Goal: Information Seeking & Learning: Learn about a topic

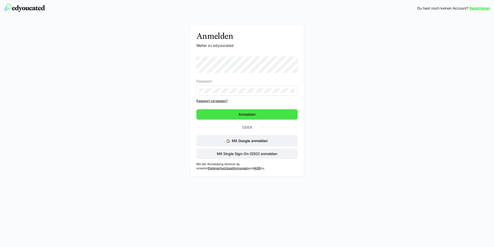
click at [236, 114] on span "Anmelden" at bounding box center [247, 114] width 101 height 10
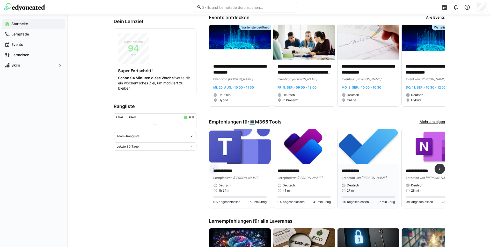
scroll to position [103, 0]
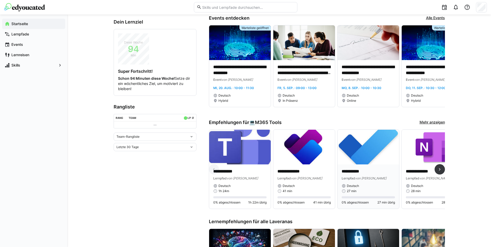
click at [376, 162] on img at bounding box center [368, 147] width 62 height 35
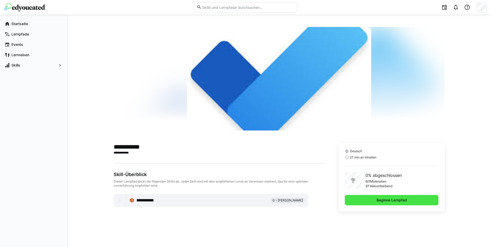
click at [379, 199] on span "Beginne Lernpfad" at bounding box center [392, 199] width 32 height 5
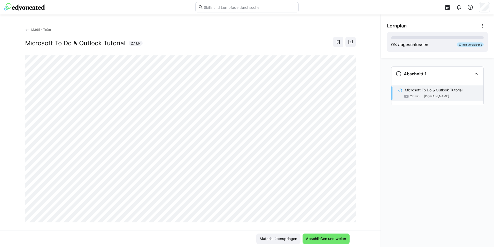
click at [12, 180] on div "M365 - ToDo Microsoft To Do & Outlook Tutorial 27 LP" at bounding box center [190, 128] width 381 height 203
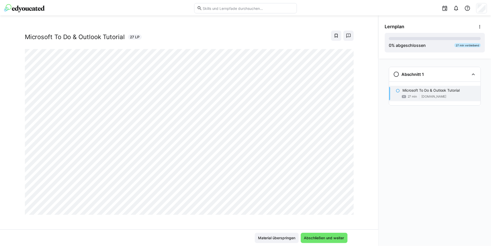
scroll to position [9, 0]
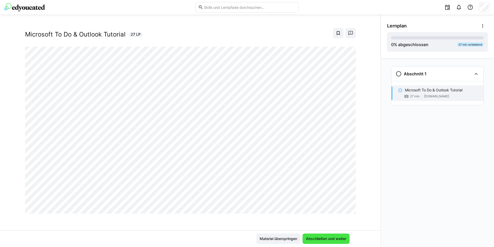
click at [326, 238] on span "Abschließen und weiter" at bounding box center [326, 238] width 42 height 5
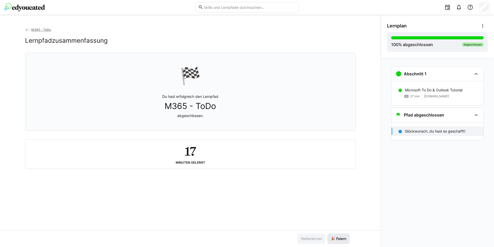
click at [342, 237] on span "🎉 Feiern" at bounding box center [338, 238] width 17 height 5
click at [341, 238] on span "🎉 Feiern" at bounding box center [338, 238] width 17 height 5
click at [338, 238] on span "🎉 Feiern" at bounding box center [338, 238] width 17 height 5
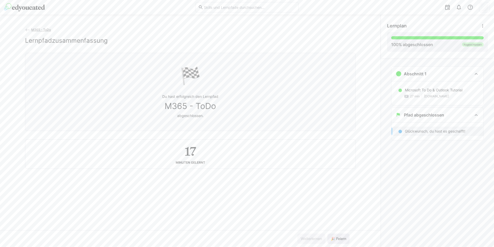
click at [339, 238] on span "🎉 Feiern" at bounding box center [338, 238] width 17 height 5
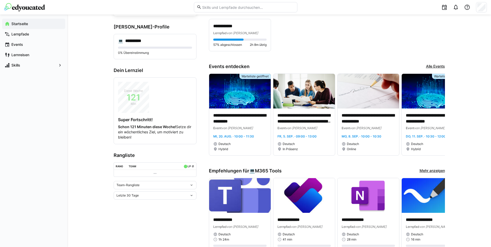
scroll to position [103, 0]
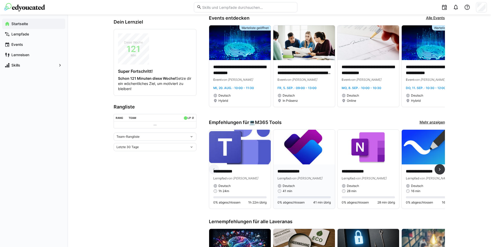
click at [296, 153] on img at bounding box center [304, 147] width 62 height 35
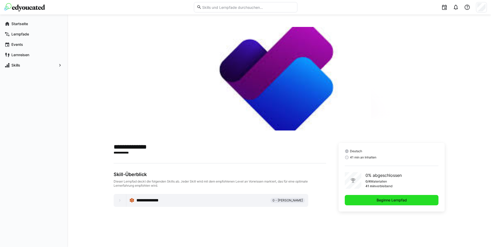
click at [408, 199] on span "Beginne Lernpfad" at bounding box center [391, 200] width 94 height 10
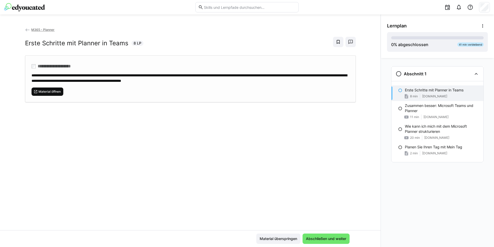
click at [46, 90] on span "Material öffnen" at bounding box center [49, 91] width 23 height 4
click at [326, 237] on span "Abschließen und weiter" at bounding box center [326, 238] width 42 height 5
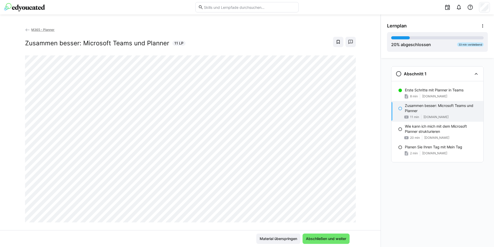
click at [12, 169] on div "M365 - Planner Zusammen besser: Microsoft Teams und Planner 11 LP" at bounding box center [190, 128] width 381 height 203
click at [340, 237] on span "Abschließen und weiter" at bounding box center [326, 238] width 42 height 5
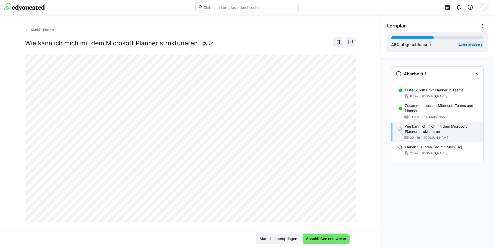
click at [11, 182] on div "M365 - Planner Wie kann ich mich mit dem Microsoft Planner strukturieren 20 LP" at bounding box center [190, 128] width 381 height 203
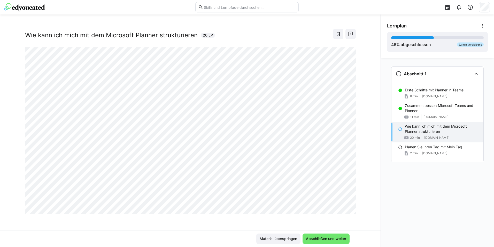
scroll to position [9, 0]
click at [331, 240] on span "Abschließen und weiter" at bounding box center [326, 238] width 42 height 5
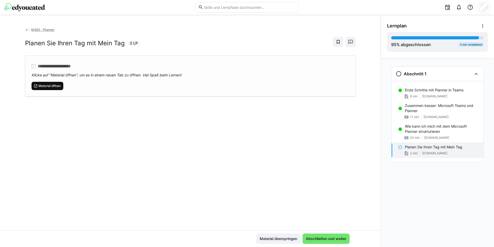
click at [52, 85] on span "Material öffnen" at bounding box center [49, 86] width 23 height 4
click at [335, 237] on span "Abschließen und weiter" at bounding box center [326, 238] width 42 height 5
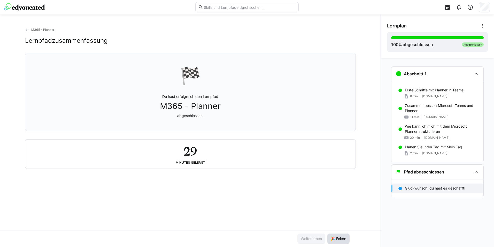
click at [335, 238] on span "🎉 Feiern" at bounding box center [338, 238] width 17 height 5
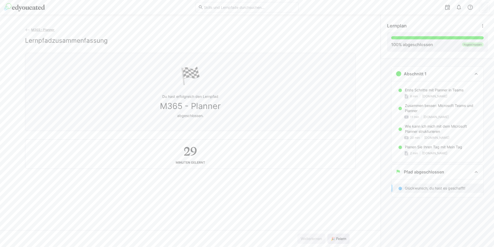
click at [335, 238] on span "🎉 Feiern" at bounding box center [338, 238] width 17 height 5
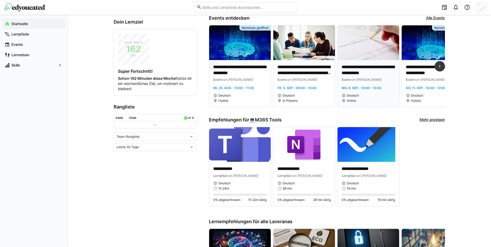
scroll to position [129, 0]
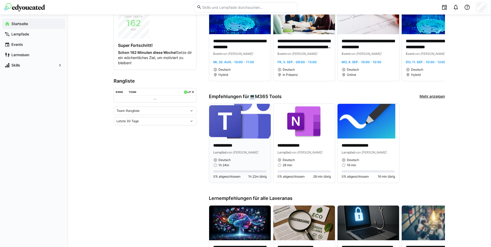
click at [242, 131] on img at bounding box center [240, 121] width 62 height 35
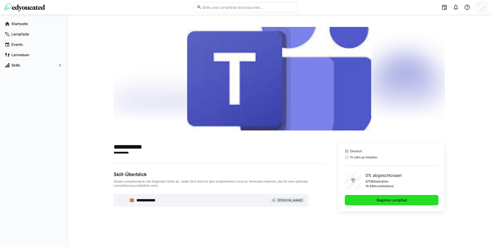
click at [405, 199] on span "Beginne Lernpfad" at bounding box center [392, 199] width 32 height 5
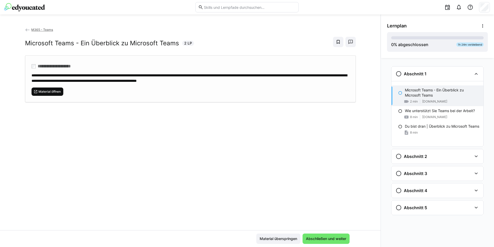
click at [48, 90] on span "Material öffnen" at bounding box center [49, 91] width 23 height 4
click at [328, 238] on span "Abschließen und weiter" at bounding box center [326, 238] width 42 height 5
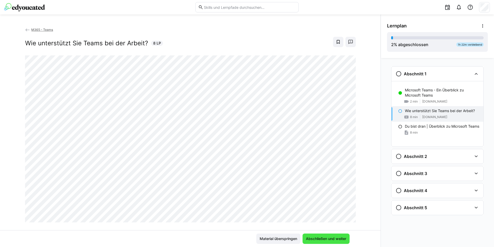
click at [330, 237] on span "Abschließen und weiter" at bounding box center [326, 238] width 42 height 5
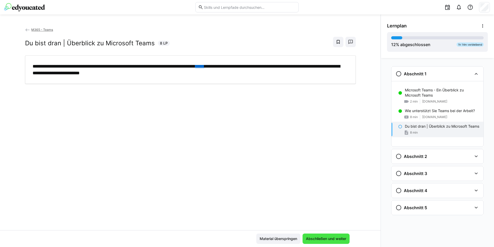
click at [323, 236] on span "Abschließen und weiter" at bounding box center [326, 238] width 42 height 5
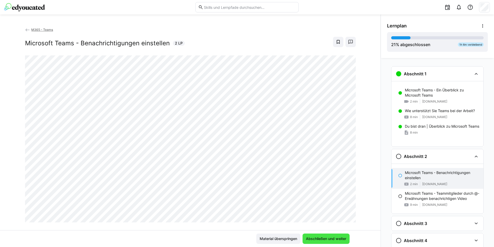
click at [333, 239] on span "Abschließen und weiter" at bounding box center [326, 238] width 42 height 5
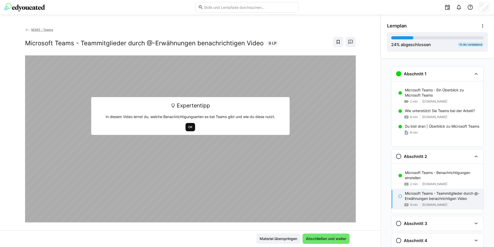
click at [188, 125] on span "OK" at bounding box center [190, 127] width 5 height 4
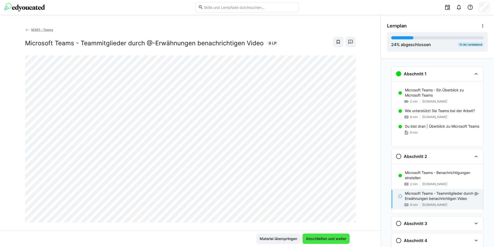
click at [332, 237] on span "Abschließen und weiter" at bounding box center [326, 238] width 42 height 5
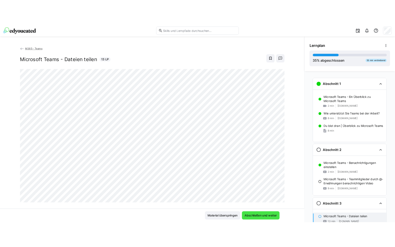
scroll to position [34, 0]
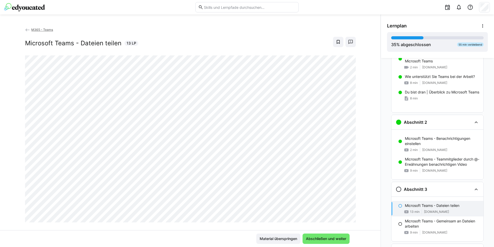
click at [194, 226] on div "M365 - Teams Microsoft Teams - Dateien teilen 13 LP" at bounding box center [190, 128] width 381 height 203
click at [335, 234] on span "Abschließen und weiter" at bounding box center [326, 238] width 47 height 10
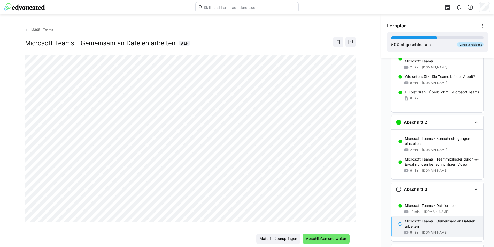
click at [272, 228] on div "M365 - Teams Microsoft Teams - Gemeinsam an Dateien arbeiten 9 LP" at bounding box center [190, 128] width 381 height 203
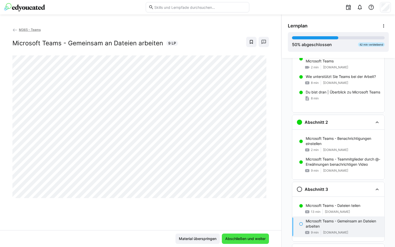
click at [239, 236] on span "Abschließen und weiter" at bounding box center [245, 238] width 42 height 5
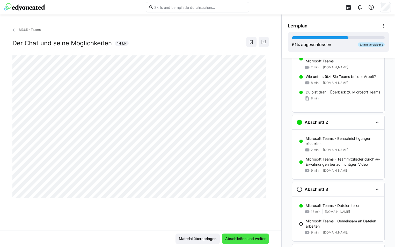
scroll to position [79, 0]
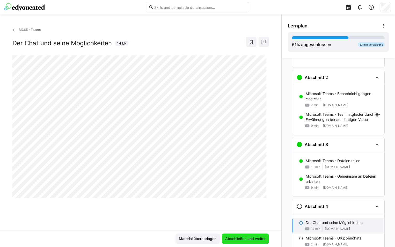
click at [239, 236] on span "Abschließen und weiter" at bounding box center [245, 238] width 42 height 5
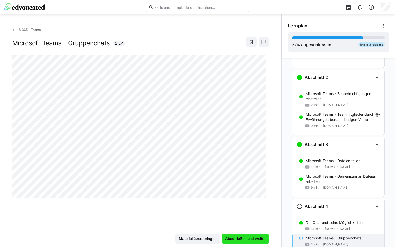
click at [239, 236] on span "Abschließen und weiter" at bounding box center [245, 238] width 42 height 5
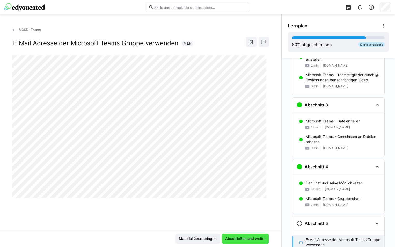
click at [239, 236] on span "Abschließen und weiter" at bounding box center [245, 238] width 42 height 5
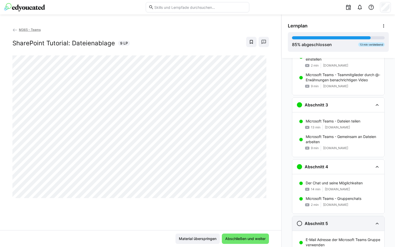
scroll to position [199, 0]
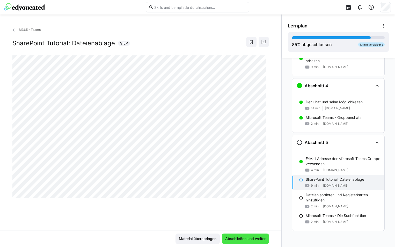
click at [240, 239] on span "Abschließen und weiter" at bounding box center [245, 238] width 42 height 5
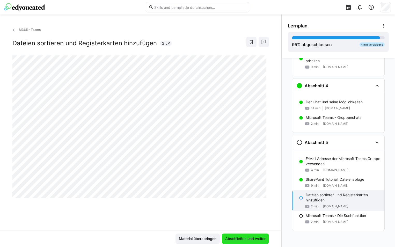
click at [240, 240] on span "Abschließen und weiter" at bounding box center [245, 238] width 42 height 5
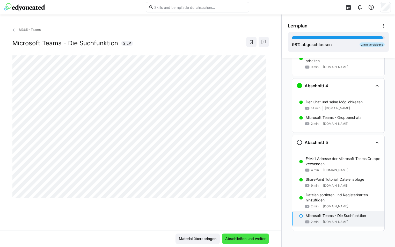
click at [240, 238] on span "Abschließen und weiter" at bounding box center [245, 238] width 42 height 5
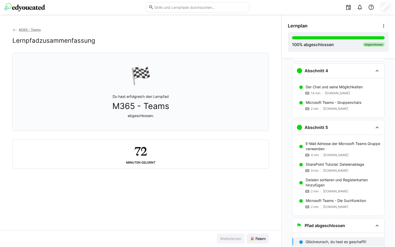
scroll to position [217, 0]
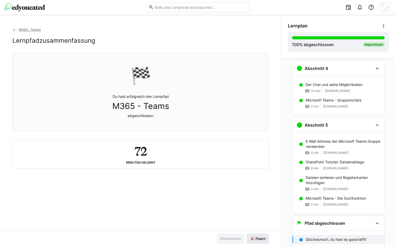
click at [258, 237] on span "🎉 Feiern" at bounding box center [257, 238] width 17 height 5
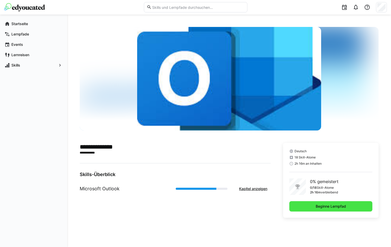
click at [337, 206] on span "Beginne Lernpfad" at bounding box center [331, 206] width 32 height 5
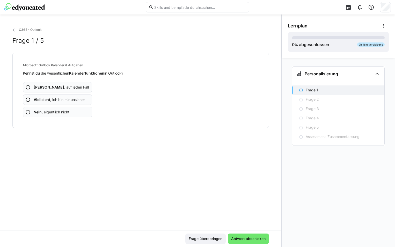
click at [27, 87] on eds-icon at bounding box center [27, 87] width 5 height 5
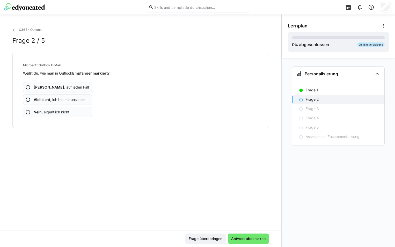
click at [28, 100] on eds-icon at bounding box center [27, 99] width 5 height 5
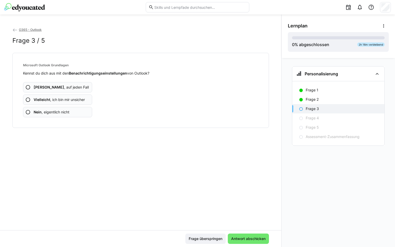
click at [27, 85] on eds-icon at bounding box center [27, 87] width 5 height 5
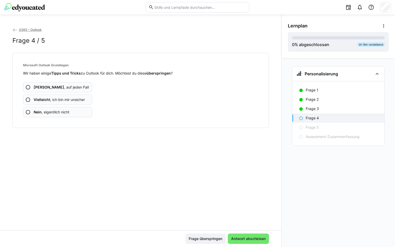
click at [27, 87] on eds-icon at bounding box center [27, 87] width 5 height 5
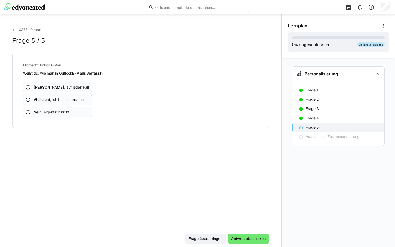
click at [27, 87] on eds-icon at bounding box center [27, 87] width 5 height 5
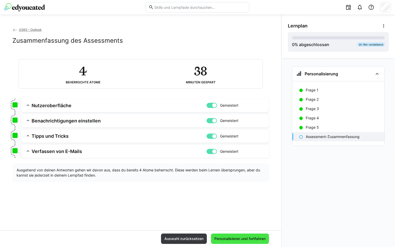
click at [241, 239] on span "Personalisieren und fortfahren" at bounding box center [239, 238] width 53 height 5
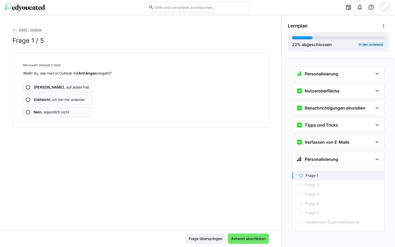
scroll to position [0, 0]
click at [28, 86] on eds-icon at bounding box center [27, 87] width 5 height 5
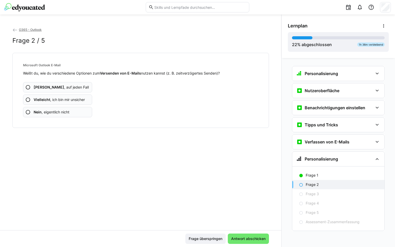
click at [29, 99] on eds-icon at bounding box center [27, 99] width 5 height 5
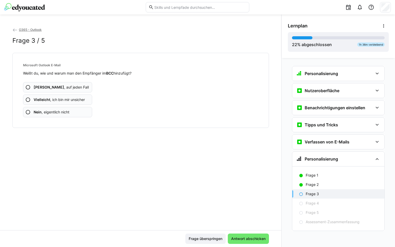
click at [28, 87] on eds-icon at bounding box center [27, 87] width 5 height 5
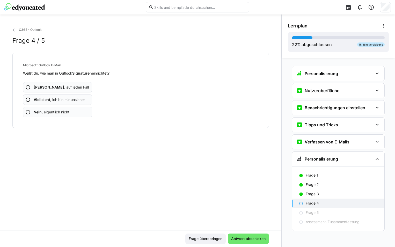
click at [28, 86] on eds-icon at bounding box center [27, 87] width 5 height 5
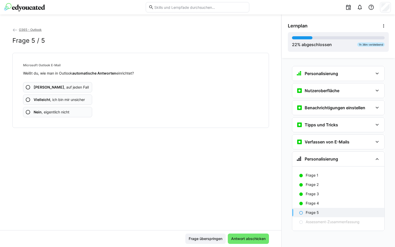
click at [27, 111] on eds-icon at bounding box center [27, 111] width 5 height 5
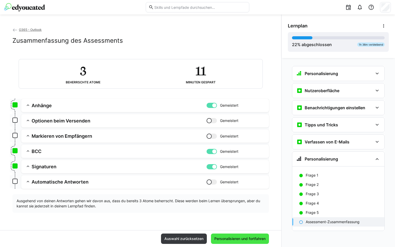
click at [244, 237] on span "Personalisieren und fortfahren" at bounding box center [239, 238] width 53 height 5
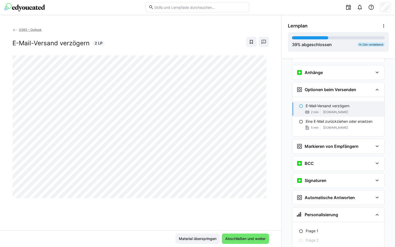
scroll to position [120, 0]
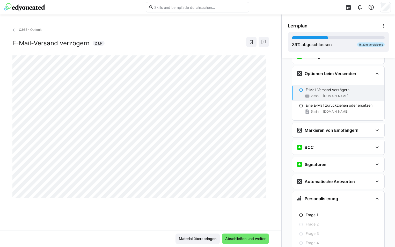
click at [184, 208] on div "O365 - Outlook E-Mail-Versand verzögern 2 LP" at bounding box center [140, 128] width 281 height 203
click at [251, 241] on span "Abschließen und weiter" at bounding box center [245, 238] width 47 height 10
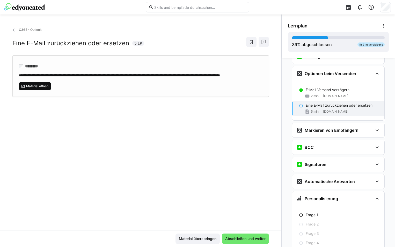
click at [38, 88] on span "Material öffnen" at bounding box center [37, 86] width 23 height 4
click at [230, 238] on span "Abschließen und weiter" at bounding box center [245, 238] width 42 height 5
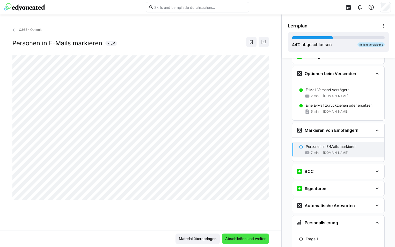
scroll to position [159, 0]
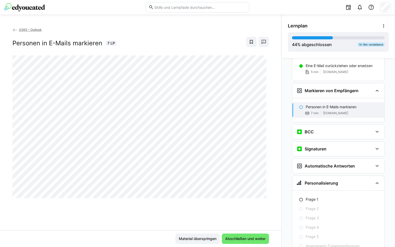
click at [177, 208] on div "O365 - Outlook Personen in E-Mails markieren 7 LP" at bounding box center [140, 128] width 281 height 203
click at [249, 237] on span "Abschließen und weiter" at bounding box center [245, 238] width 42 height 5
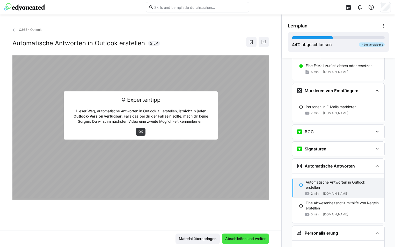
scroll to position [183, 0]
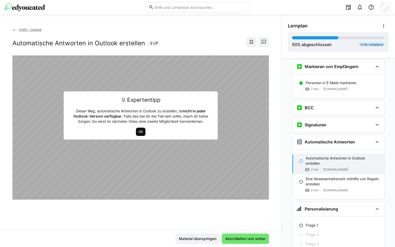
click at [140, 130] on span "OK" at bounding box center [140, 132] width 5 height 4
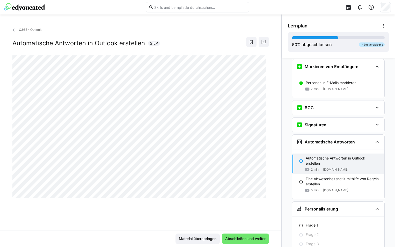
click at [162, 208] on div "O365 - Outlook Automatische Antworten in Outlook erstellen 2 LP" at bounding box center [140, 128] width 281 height 203
click at [236, 237] on span "Abschließen und weiter" at bounding box center [245, 238] width 42 height 5
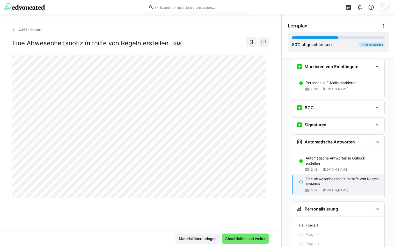
click at [171, 208] on div "O365 - Outlook Eine Abwesenheitsnotiz mithilfe von Regeln erstellen 5 LP" at bounding box center [140, 128] width 281 height 203
click at [251, 238] on span "Abschließen und weiter" at bounding box center [245, 238] width 42 height 5
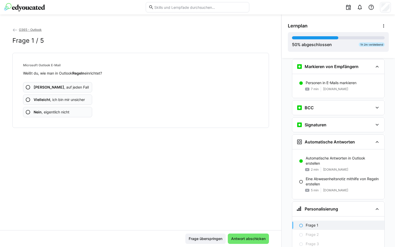
scroll to position [233, 0]
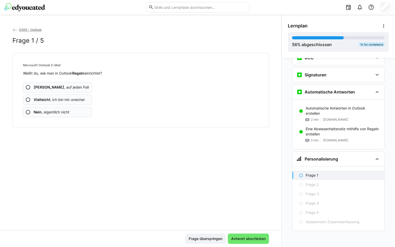
click at [28, 98] on eds-icon at bounding box center [27, 99] width 5 height 5
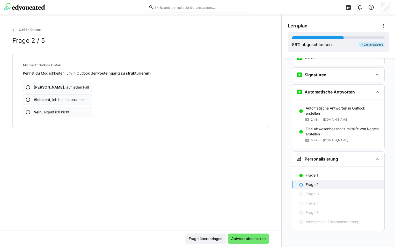
click at [28, 87] on eds-icon at bounding box center [27, 87] width 5 height 5
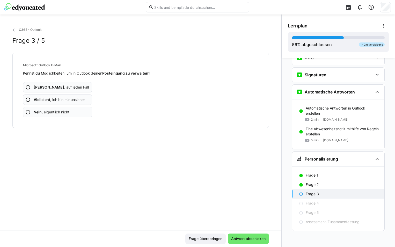
click at [28, 99] on eds-icon at bounding box center [27, 99] width 5 height 5
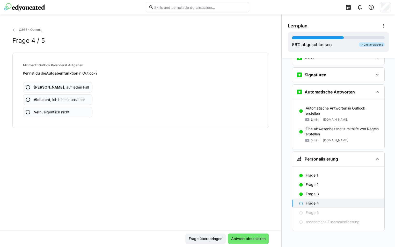
click at [28, 100] on eds-icon at bounding box center [27, 99] width 5 height 5
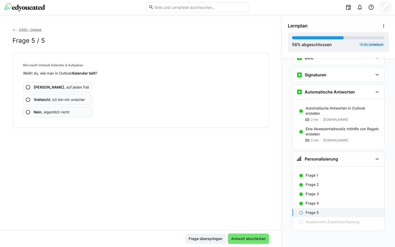
click at [26, 87] on eds-icon at bounding box center [27, 87] width 5 height 5
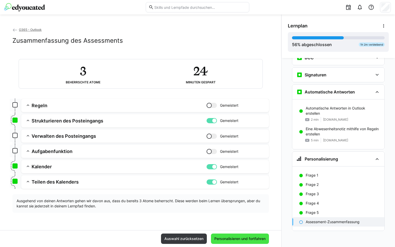
click at [235, 237] on span "Personalisieren und fortfahren" at bounding box center [239, 238] width 53 height 5
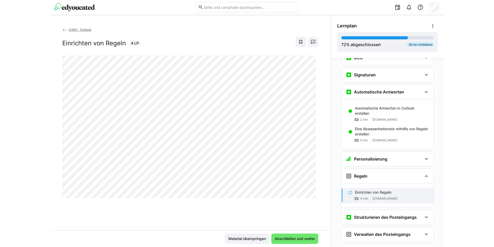
scroll to position [344, 0]
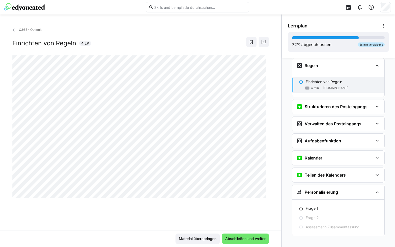
click at [186, 218] on div "O365 - Outlook Einrichten von Regeln 4 LP" at bounding box center [140, 128] width 281 height 203
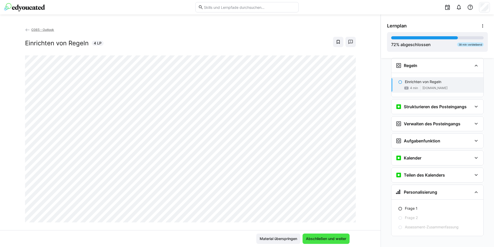
click at [329, 235] on span "Abschließen und weiter" at bounding box center [326, 238] width 47 height 10
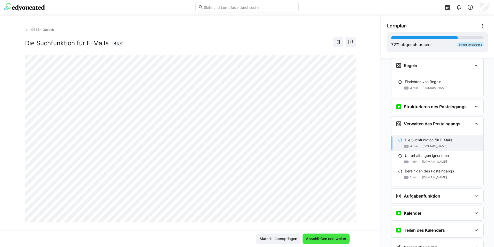
scroll to position [349, 0]
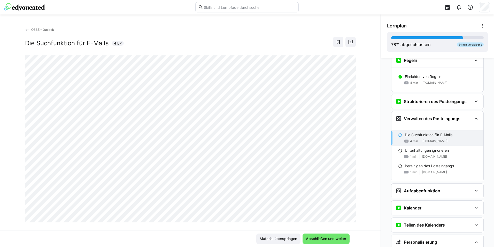
click at [11, 150] on div "O365 - Outlook Die Suchfunktion für E-Mails 4 LP" at bounding box center [190, 128] width 381 height 203
click at [312, 237] on span "Abschließen und weiter" at bounding box center [326, 238] width 42 height 5
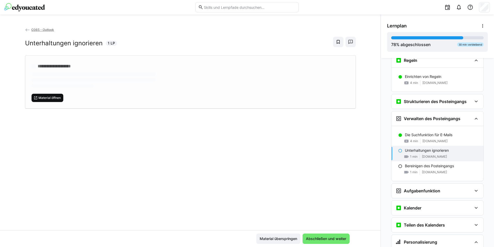
click at [41, 97] on span "Material öffnen" at bounding box center [49, 98] width 23 height 4
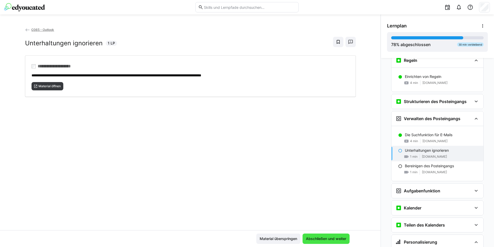
click at [321, 234] on span "Abschließen und weiter" at bounding box center [326, 238] width 47 height 10
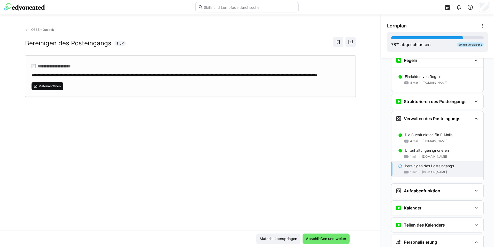
click at [45, 88] on span "Material öffnen" at bounding box center [49, 86] width 23 height 4
click at [338, 238] on span "Abschließen und weiter" at bounding box center [326, 238] width 42 height 5
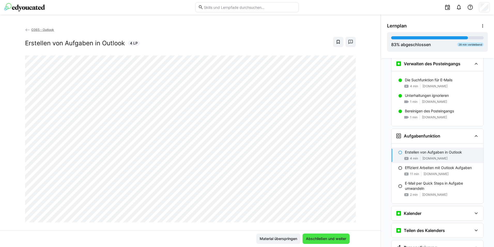
scroll to position [404, 0]
click at [13, 175] on div "O365 - Outlook Erstellen von Aufgaben in Outlook 4 LP" at bounding box center [190, 128] width 381 height 203
click at [321, 237] on span "Abschließen und weiter" at bounding box center [326, 238] width 42 height 5
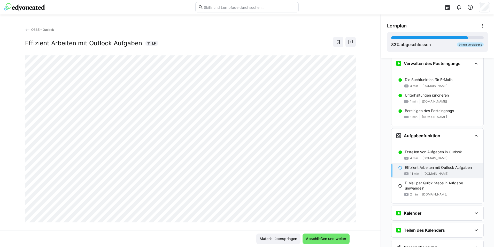
click at [12, 177] on div "O365 - Outlook Effizient Arbeiten mit Outlook Aufgaben 11 LP" at bounding box center [190, 128] width 381 height 203
click at [341, 236] on span "Abschließen und weiter" at bounding box center [326, 238] width 42 height 5
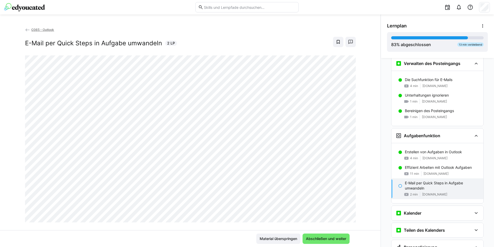
click at [7, 187] on div "O365 - Outlook E-Mail per Quick Steps in Aufgabe umwandeln 2 LP" at bounding box center [190, 128] width 381 height 203
click at [227, 236] on div "Material überspringen Abschließen und weiter" at bounding box center [190, 238] width 319 height 10
click at [332, 237] on span "Abschließen und weiter" at bounding box center [326, 238] width 42 height 5
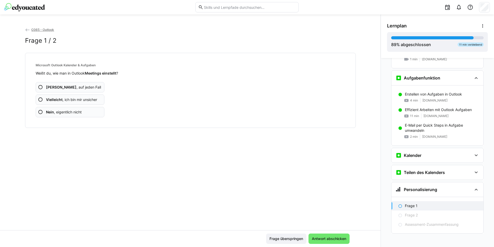
scroll to position [464, 0]
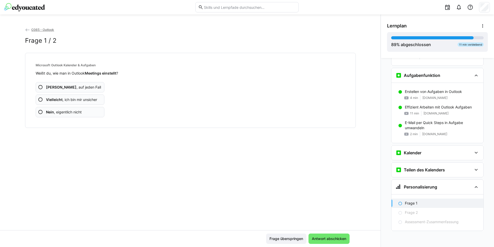
click at [39, 99] on eds-icon at bounding box center [40, 99] width 5 height 5
click at [40, 88] on eds-icon at bounding box center [40, 87] width 5 height 5
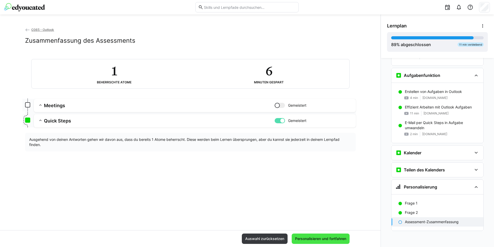
click at [338, 240] on span "Personalisieren und fortfahren" at bounding box center [321, 238] width 53 height 5
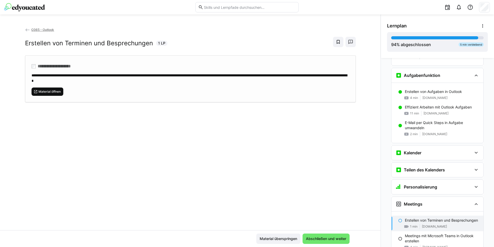
click at [50, 91] on span "Material öffnen" at bounding box center [49, 91] width 23 height 4
click at [326, 236] on span "Abschließen und weiter" at bounding box center [326, 238] width 47 height 10
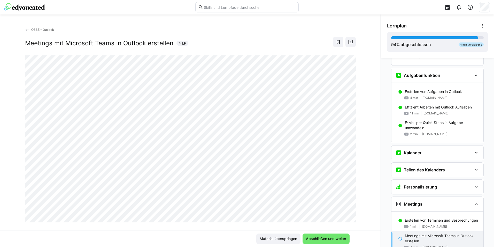
click at [9, 166] on div "O365 - Outlook Meetings mit Microsoft Teams in Outlook erstellen 4 LP" at bounding box center [190, 128] width 381 height 203
click at [327, 238] on span "Abschließen und weiter" at bounding box center [326, 238] width 42 height 5
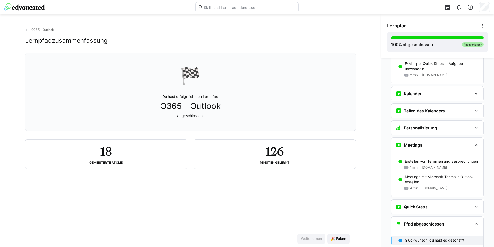
scroll to position [524, 0]
click at [340, 239] on span "🎉 Feiern" at bounding box center [338, 238] width 17 height 5
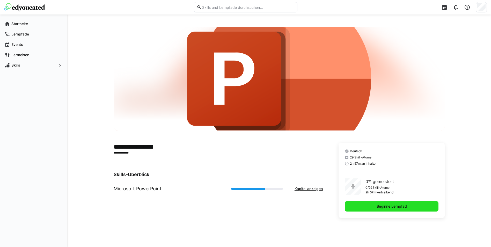
click at [380, 204] on span "Beginne Lernpfad" at bounding box center [392, 206] width 32 height 5
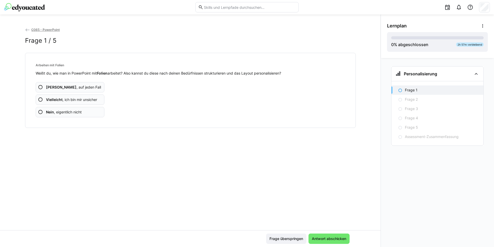
click at [40, 88] on eds-icon at bounding box center [40, 87] width 5 height 5
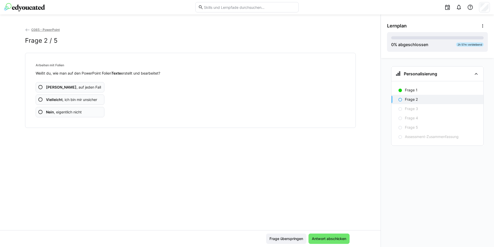
click at [41, 87] on eds-icon at bounding box center [40, 87] width 5 height 5
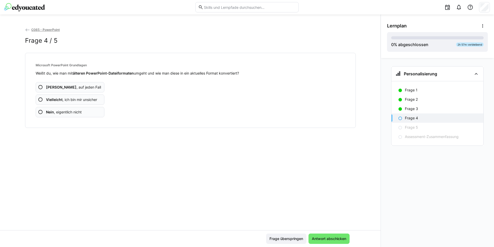
click at [40, 99] on eds-icon at bounding box center [40, 99] width 5 height 5
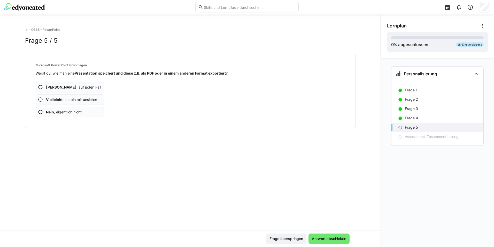
click at [40, 86] on eds-icon at bounding box center [40, 87] width 5 height 5
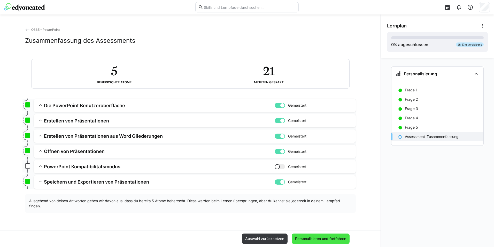
click at [332, 238] on span "Personalisieren und fortfahren" at bounding box center [321, 238] width 53 height 5
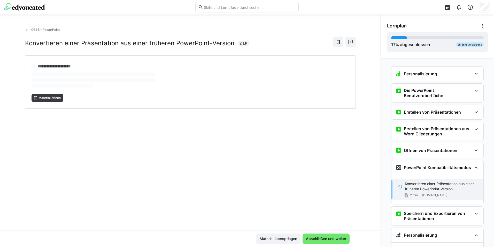
scroll to position [49, 0]
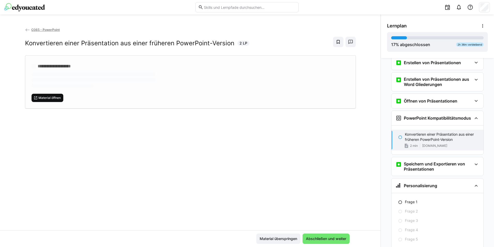
click at [51, 97] on span "Material öffnen" at bounding box center [49, 98] width 23 height 4
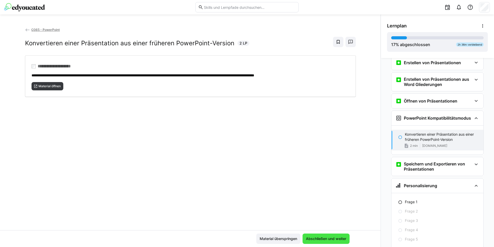
click at [342, 239] on span "Abschließen und weiter" at bounding box center [326, 238] width 42 height 5
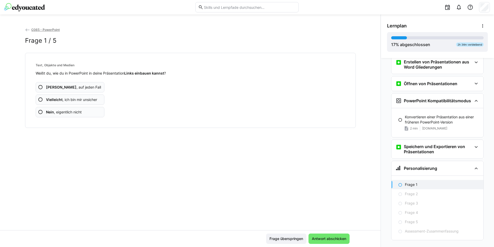
scroll to position [76, 0]
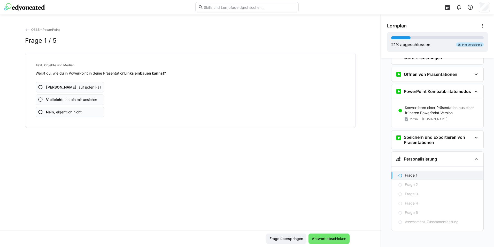
click at [38, 98] on eds-icon at bounding box center [40, 99] width 5 height 5
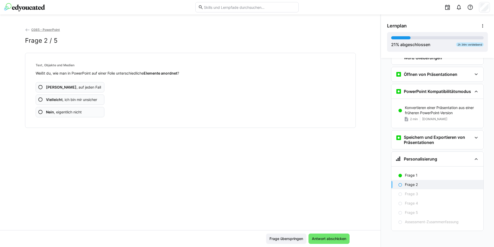
click at [40, 98] on eds-icon at bounding box center [40, 99] width 5 height 5
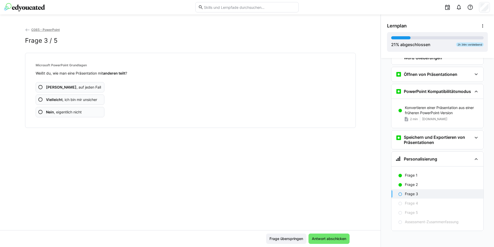
click at [40, 87] on eds-icon at bounding box center [40, 87] width 5 height 5
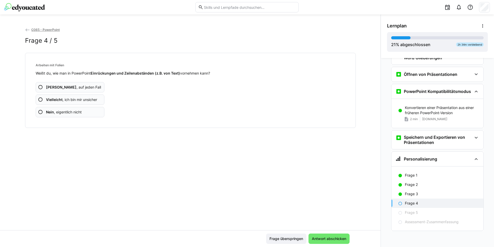
click at [39, 87] on eds-icon at bounding box center [40, 87] width 5 height 5
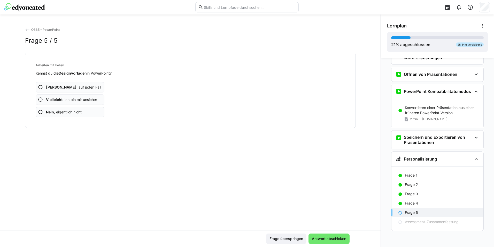
click at [40, 87] on eds-icon at bounding box center [40, 87] width 5 height 5
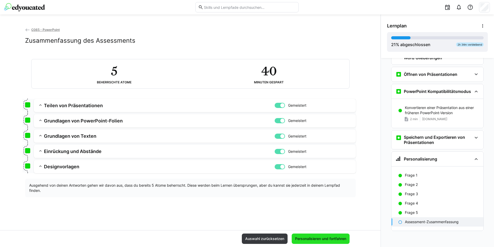
click at [318, 236] on span "Personalisieren und fortfahren" at bounding box center [321, 238] width 58 height 10
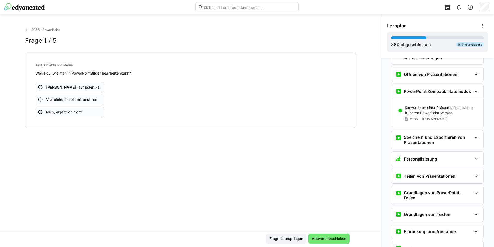
scroll to position [183, 0]
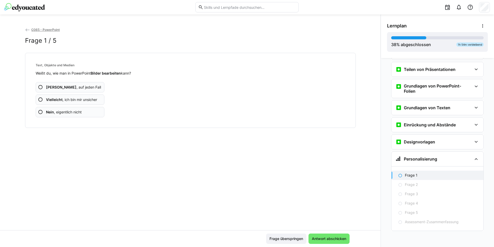
click at [39, 86] on eds-icon at bounding box center [40, 87] width 5 height 5
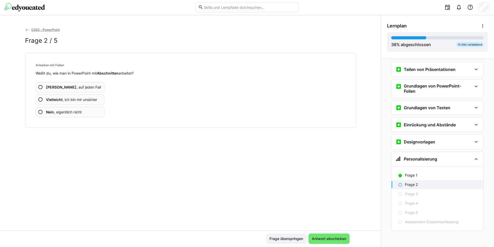
click at [38, 98] on eds-icon at bounding box center [40, 99] width 5 height 5
click at [38, 86] on eds-icon at bounding box center [40, 87] width 5 height 5
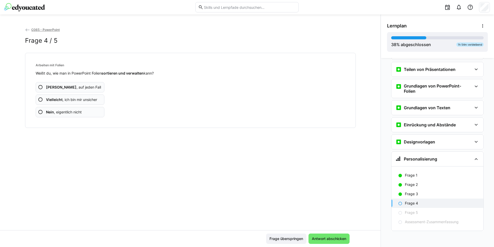
click at [40, 86] on eds-icon at bounding box center [40, 87] width 5 height 5
click at [39, 100] on eds-icon at bounding box center [40, 99] width 5 height 5
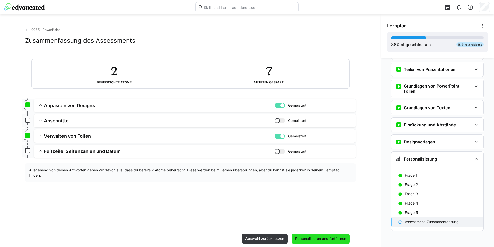
click at [313, 238] on span "Personalisieren und fortfahren" at bounding box center [321, 238] width 53 height 5
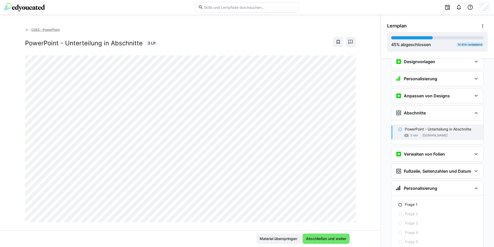
scroll to position [268, 0]
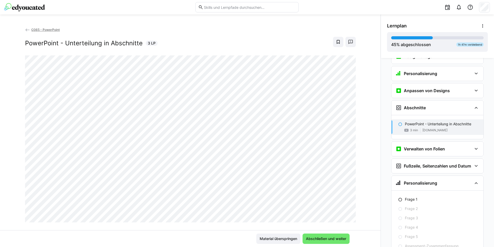
click at [17, 161] on div "O365 - PowerPoint PowerPoint - Unterteilung in Abschnitte 3 LP" at bounding box center [190, 128] width 381 height 203
click at [339, 238] on span "Abschließen und weiter" at bounding box center [326, 238] width 42 height 5
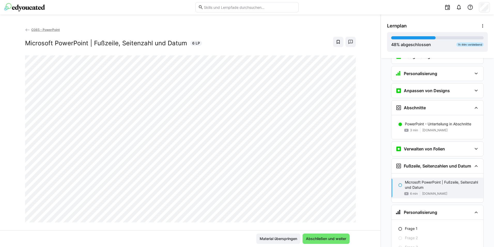
scroll to position [292, 0]
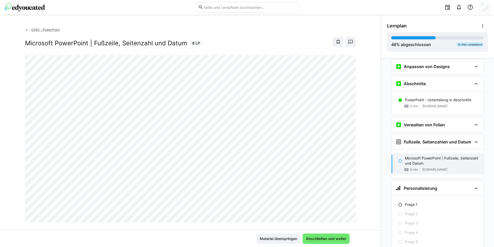
click at [263, 226] on div "O365 - PowerPoint Microsoft PowerPoint | Fußzeile, Seitenzahl und Datum 6 LP" at bounding box center [190, 128] width 381 height 203
click at [317, 238] on span "Abschließen und weiter" at bounding box center [326, 238] width 42 height 5
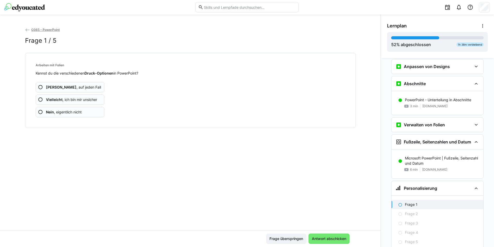
scroll to position [321, 0]
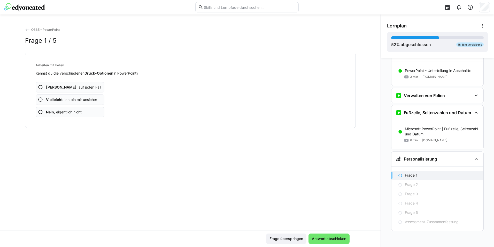
click at [41, 86] on eds-icon at bounding box center [40, 87] width 5 height 5
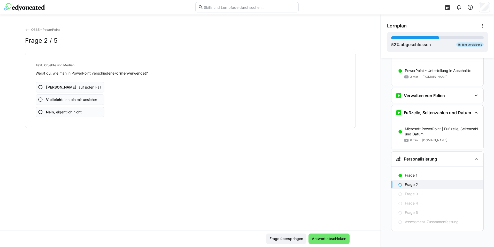
click at [39, 87] on eds-icon at bounding box center [40, 87] width 5 height 5
click at [39, 98] on eds-icon at bounding box center [40, 99] width 5 height 5
click at [39, 99] on eds-icon at bounding box center [40, 99] width 5 height 5
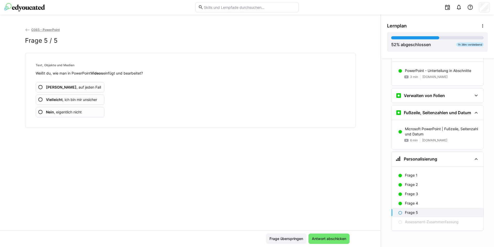
click at [40, 87] on eds-icon at bounding box center [40, 87] width 5 height 5
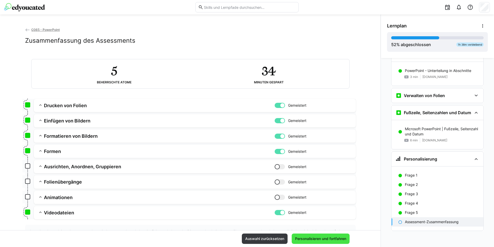
click at [329, 238] on span "Personalisieren und fortfahren" at bounding box center [321, 238] width 53 height 5
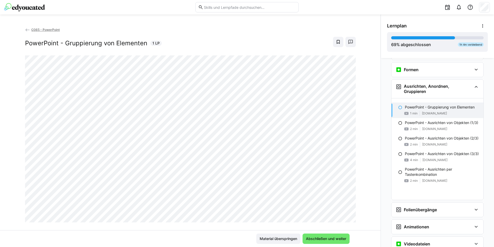
scroll to position [479, 0]
click at [11, 156] on div "O365 - PowerPoint PowerPoint - Gruppierung von Elementen 1 LP" at bounding box center [190, 128] width 381 height 203
click at [324, 239] on span "Abschließen und weiter" at bounding box center [326, 238] width 42 height 5
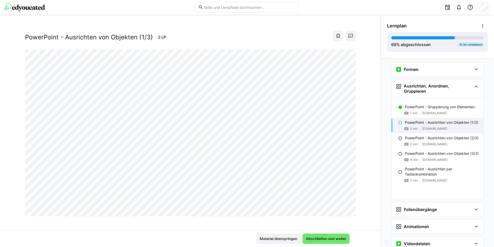
scroll to position [9, 0]
click at [10, 172] on div "O365 - PowerPoint PowerPoint - Ausrichten von Objekten (1/3) 2 LP" at bounding box center [190, 128] width 381 height 203
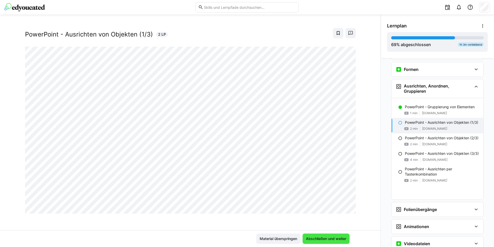
click at [310, 236] on span "Abschließen und weiter" at bounding box center [326, 238] width 42 height 5
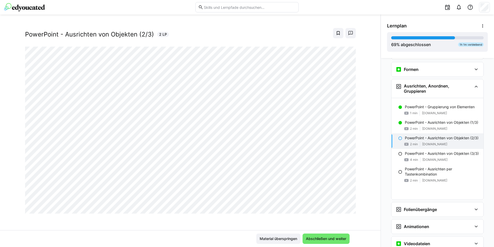
click at [12, 170] on div "O365 - PowerPoint PowerPoint - Ausrichten von Objekten (2/3) 2 LP" at bounding box center [190, 128] width 381 height 203
click at [327, 240] on span "Abschließen und weiter" at bounding box center [326, 238] width 42 height 5
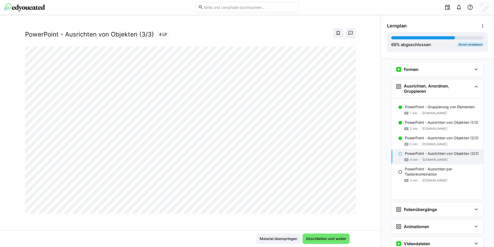
click at [13, 174] on div "O365 - PowerPoint PowerPoint - Ausrichten von Objekten (3/3) 4 LP" at bounding box center [190, 128] width 381 height 203
click at [317, 236] on span "Abschließen und weiter" at bounding box center [326, 238] width 42 height 5
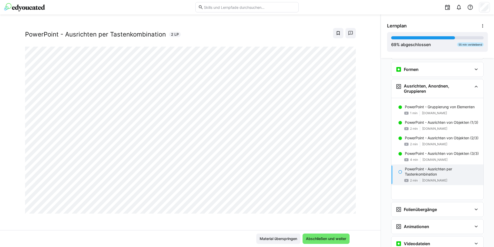
click at [15, 210] on div "O365 - PowerPoint PowerPoint - Ausrichten per Tastenkombination 2 LP" at bounding box center [190, 128] width 381 height 203
click at [309, 237] on span "Abschließen und weiter" at bounding box center [326, 238] width 42 height 5
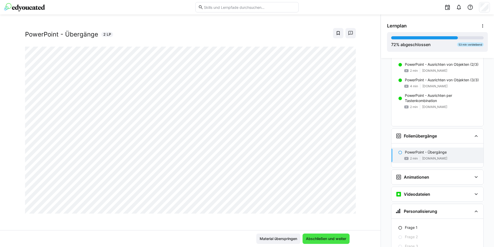
scroll to position [571, 0]
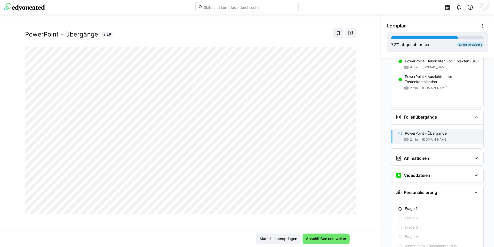
click at [12, 179] on div "O365 - PowerPoint PowerPoint - Übergänge 2 LP" at bounding box center [190, 128] width 381 height 203
click at [331, 240] on span "Abschließen und weiter" at bounding box center [326, 238] width 42 height 5
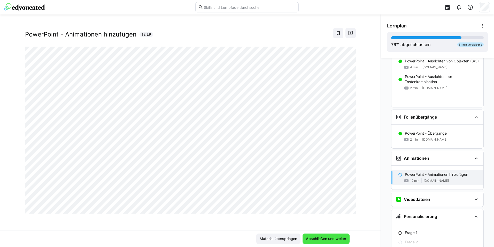
scroll to position [595, 0]
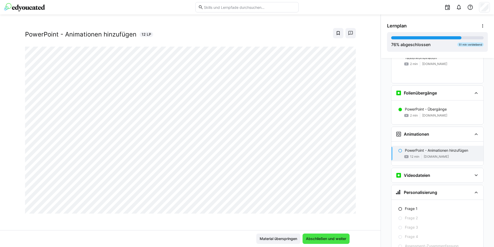
click at [336, 237] on span "Abschließen und weiter" at bounding box center [326, 238] width 42 height 5
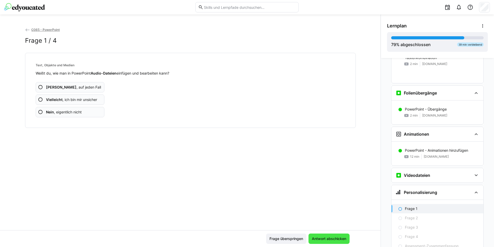
scroll to position [619, 0]
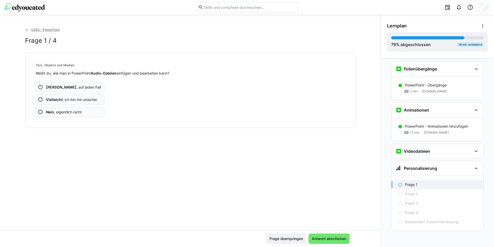
click at [39, 99] on eds-icon at bounding box center [40, 99] width 5 height 5
click at [38, 86] on eds-icon at bounding box center [40, 87] width 5 height 5
click at [40, 87] on eds-icon at bounding box center [40, 87] width 5 height 5
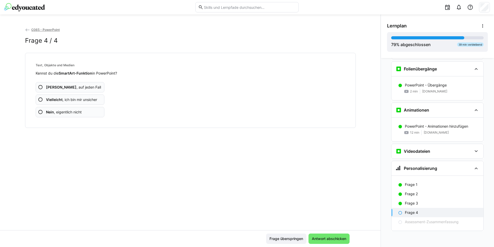
click at [39, 87] on eds-icon at bounding box center [40, 87] width 5 height 5
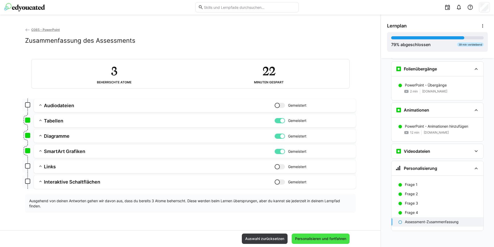
click at [326, 240] on span "Personalisieren und fortfahren" at bounding box center [321, 238] width 53 height 5
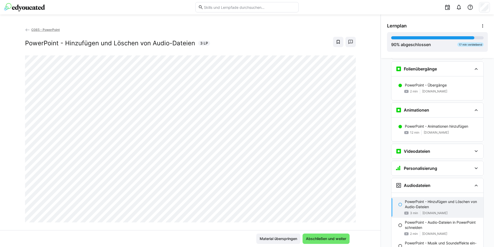
scroll to position [667, 0]
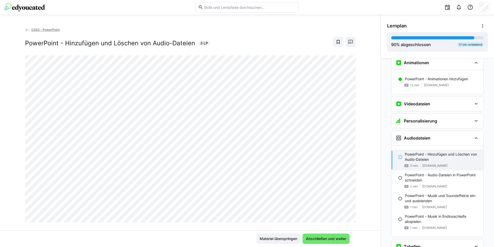
click at [14, 184] on div "O365 - PowerPoint PowerPoint - Hinzufügen und Löschen von Audio-Dateien 3 LP" at bounding box center [190, 128] width 381 height 203
click at [323, 239] on span "Abschließen und weiter" at bounding box center [326, 238] width 42 height 5
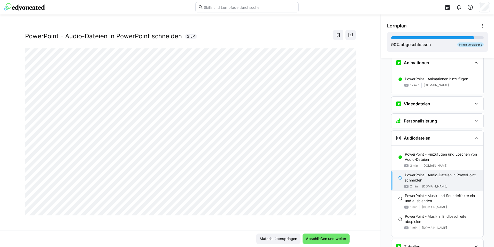
scroll to position [9, 0]
click at [11, 178] on div "O365 - PowerPoint PowerPoint - Audio-Dateien in PowerPoint schneiden 2 LP" at bounding box center [190, 128] width 381 height 203
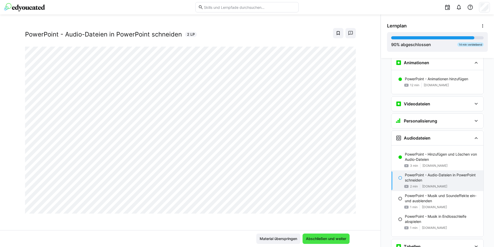
click at [308, 239] on span "Abschließen und weiter" at bounding box center [326, 238] width 42 height 5
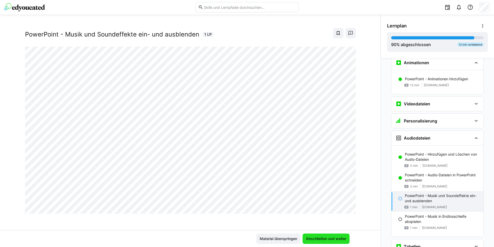
click at [329, 239] on span "Abschließen und weiter" at bounding box center [326, 238] width 42 height 5
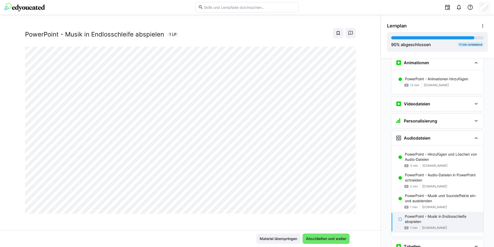
click at [288, 221] on div "O365 - PowerPoint PowerPoint - Musik in Endlosschleife abspielen 1 LP" at bounding box center [190, 128] width 381 height 203
click at [331, 235] on span "Abschließen und weiter" at bounding box center [326, 238] width 47 height 10
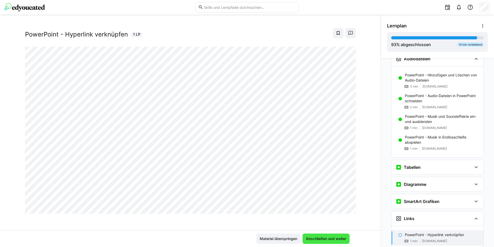
scroll to position [758, 0]
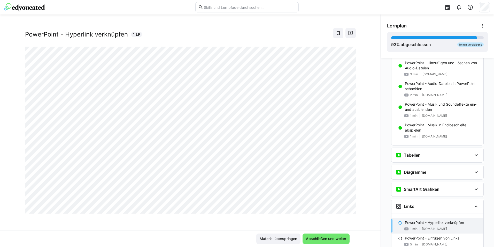
click at [261, 218] on div "O365 - PowerPoint PowerPoint - Hyperlink verknüpfen 1 LP" at bounding box center [190, 128] width 381 height 203
click at [160, 235] on div "Material überspringen Abschließen und weiter" at bounding box center [190, 238] width 319 height 10
click at [323, 236] on span "Abschließen und weiter" at bounding box center [326, 238] width 42 height 5
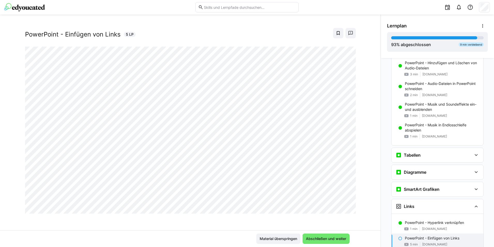
click at [224, 228] on div "O365 - PowerPoint PowerPoint - Einfügen von Links 5 LP" at bounding box center [190, 128] width 381 height 203
click at [328, 239] on span "Abschließen und weiter" at bounding box center [326, 238] width 42 height 5
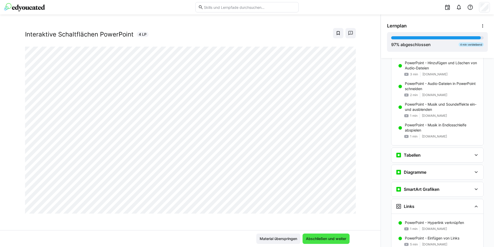
scroll to position [798, 0]
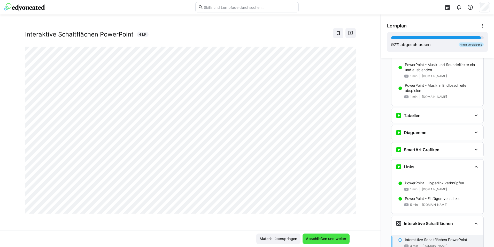
click at [328, 235] on span "Abschließen und weiter" at bounding box center [326, 238] width 47 height 10
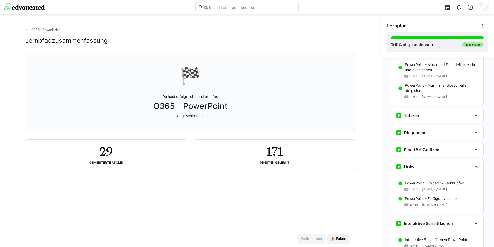
scroll to position [839, 0]
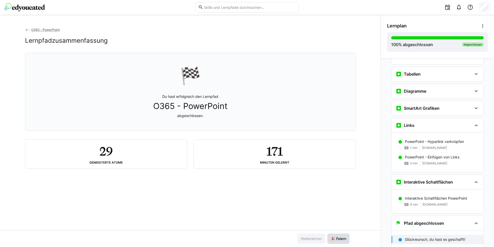
click at [341, 235] on span "🎉 Feiern" at bounding box center [339, 238] width 22 height 10
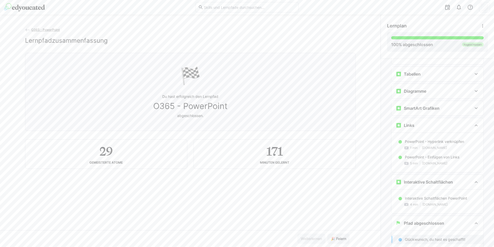
click at [37, 3] on div at bounding box center [247, 7] width 486 height 14
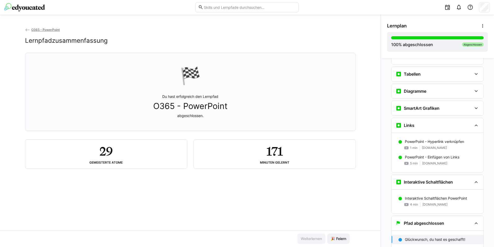
click at [37, 8] on img at bounding box center [24, 7] width 41 height 8
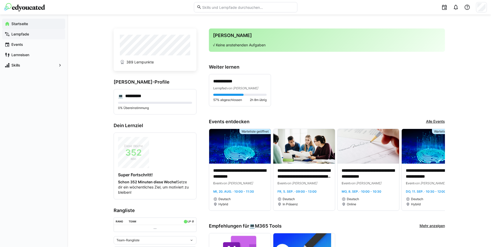
click at [31, 31] on div "Lernpfade" at bounding box center [33, 34] width 63 height 10
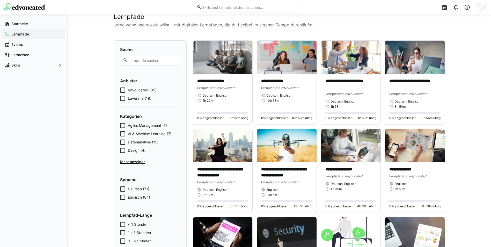
scroll to position [26, 0]
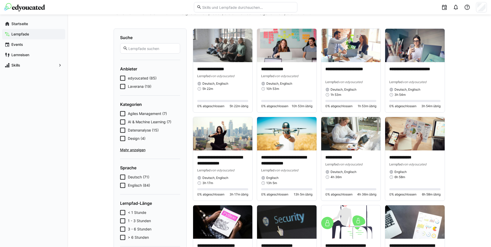
click at [121, 79] on icon at bounding box center [122, 78] width 5 height 5
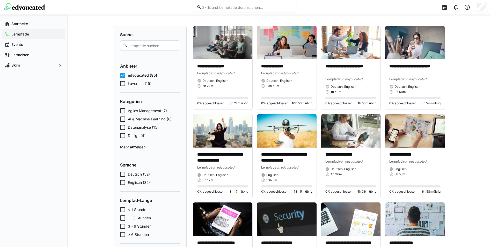
scroll to position [0, 0]
